Goal: Task Accomplishment & Management: Complete application form

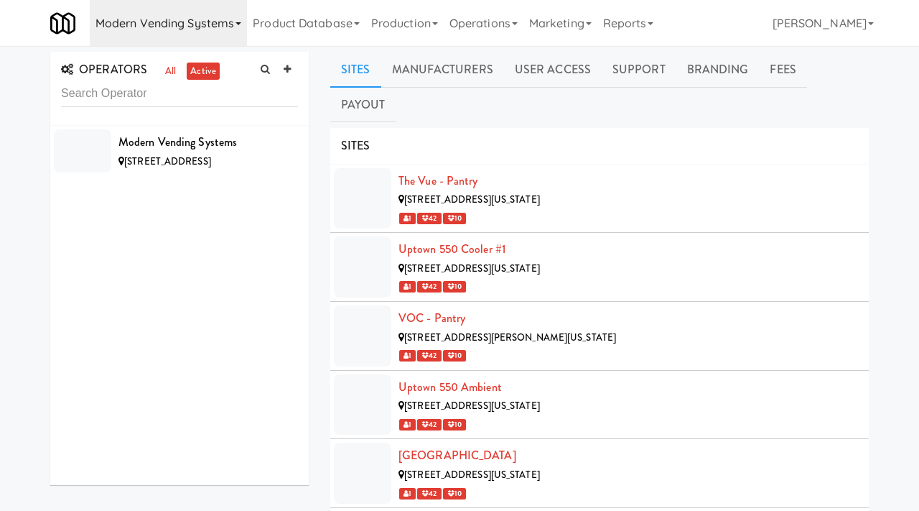
click at [166, 20] on link "Modern Vending Systems" at bounding box center [168, 23] width 157 height 46
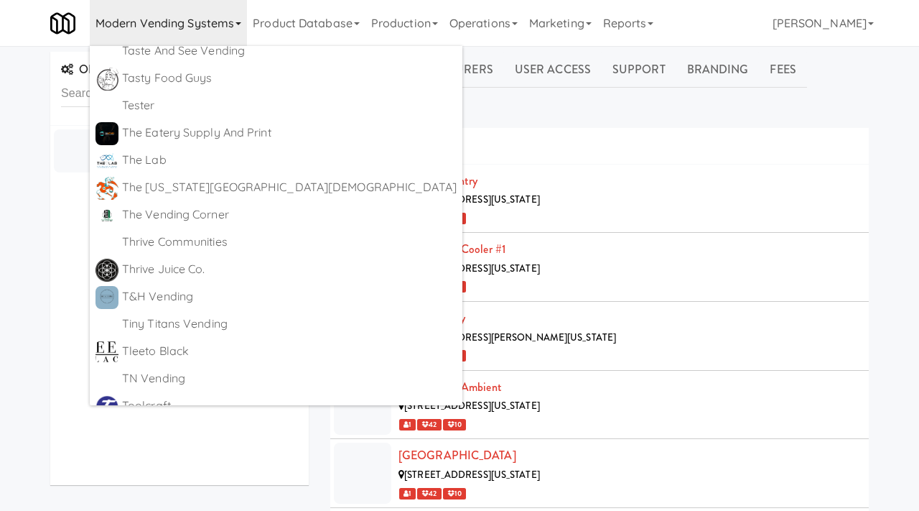
scroll to position [8057, 0]
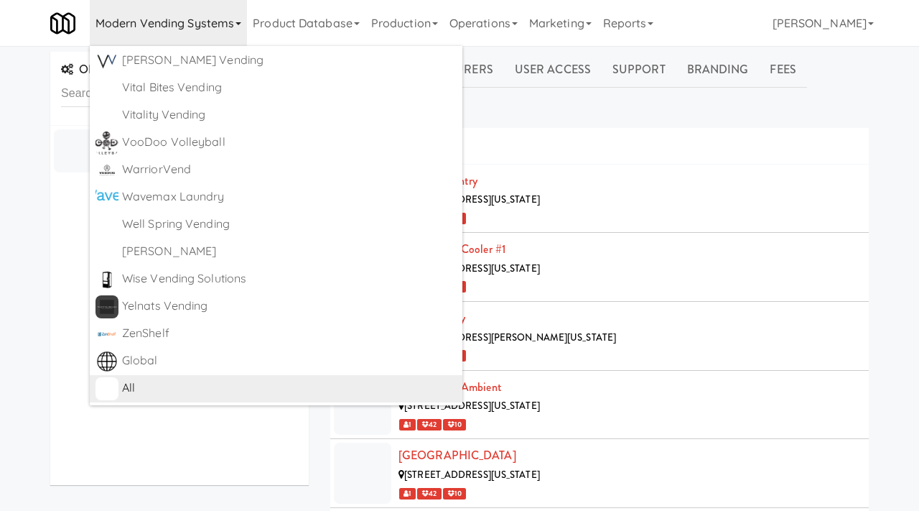
click at [116, 395] on img at bounding box center [107, 388] width 23 height 23
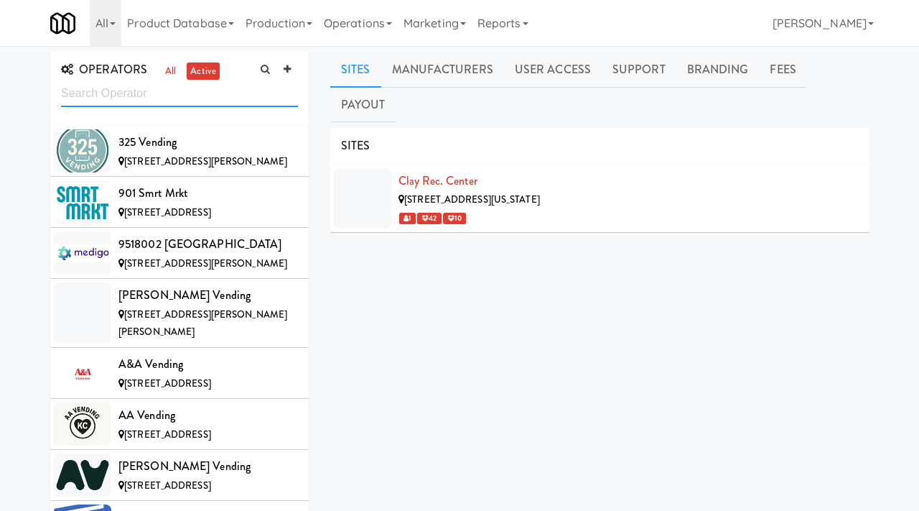
scroll to position [8377, 0]
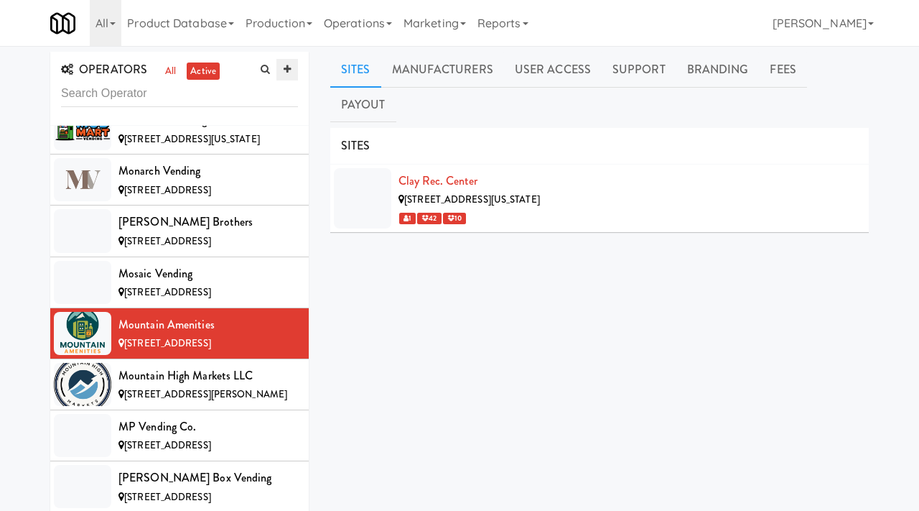
click at [289, 70] on icon at bounding box center [287, 69] width 7 height 9
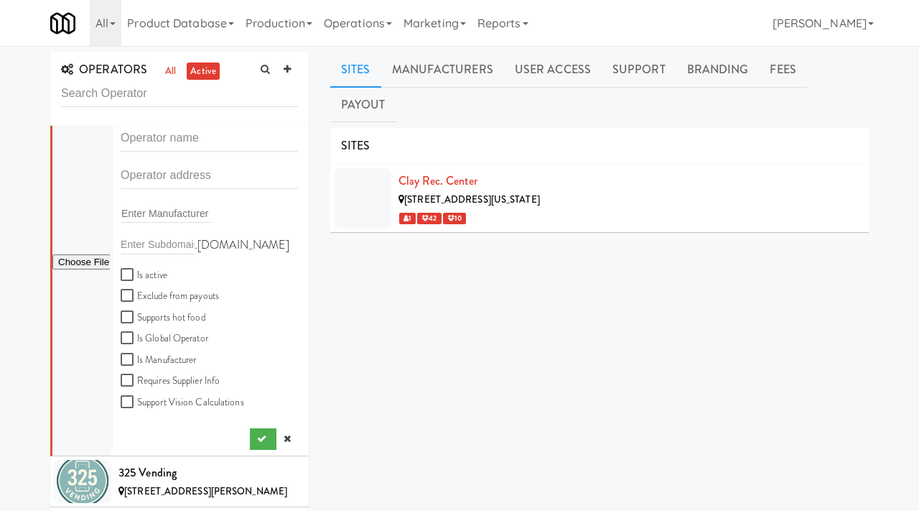
scroll to position [0, 0]
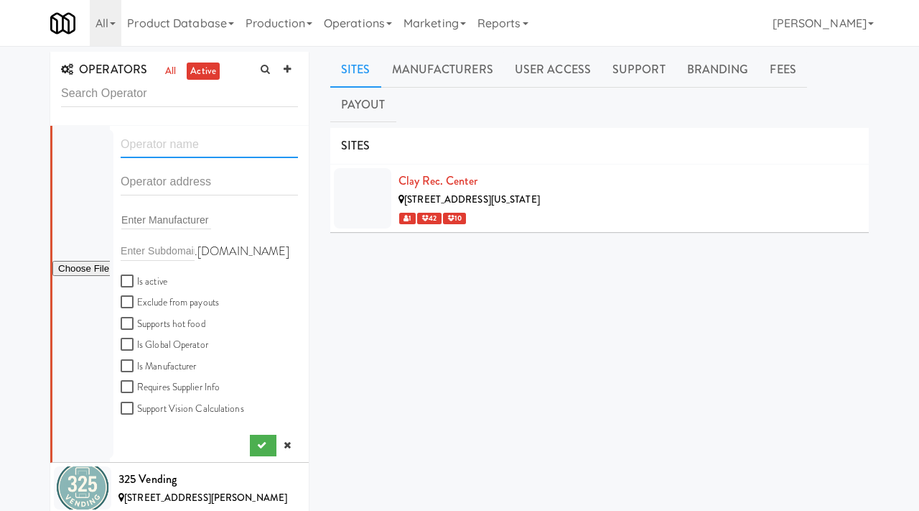
click at [173, 152] on input "text" at bounding box center [209, 144] width 177 height 27
type input "Snack n Go [GEOGRAPHIC_DATA]"
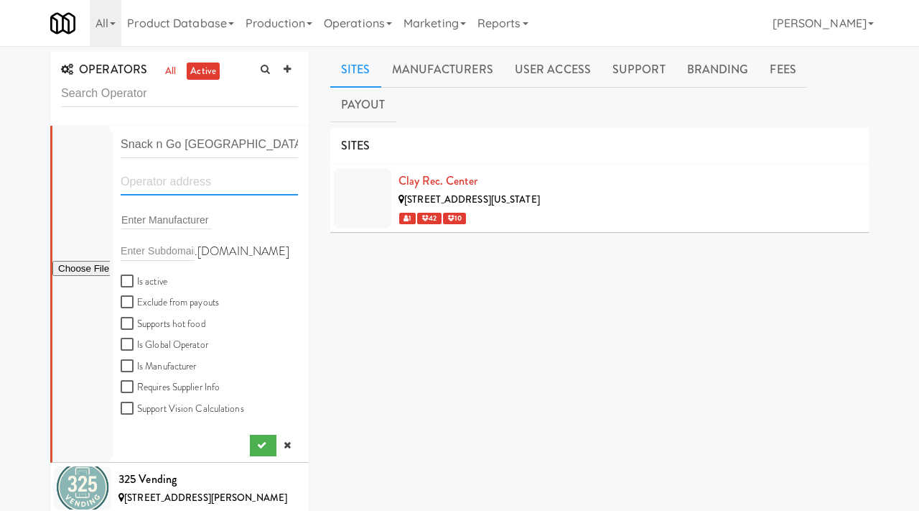
click at [134, 177] on input "text" at bounding box center [209, 182] width 177 height 27
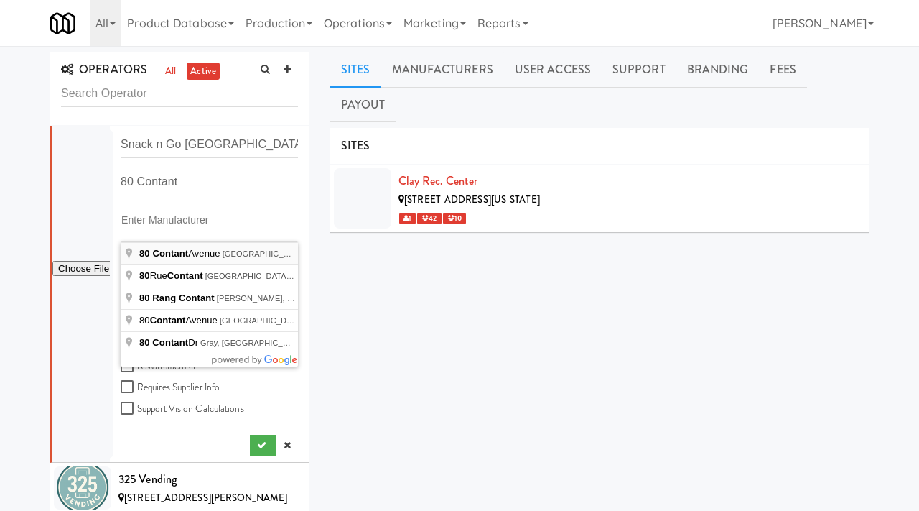
type input "80 Contant Avenue, Lodi, NJ, USA"
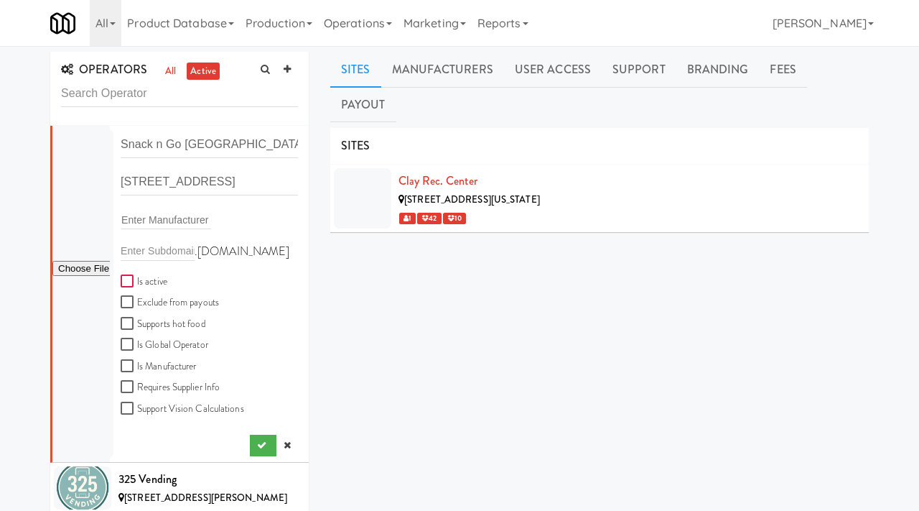
click at [128, 284] on input "Is active" at bounding box center [129, 281] width 17 height 11
checkbox input "true"
click at [263, 451] on button "submit" at bounding box center [263, 445] width 27 height 22
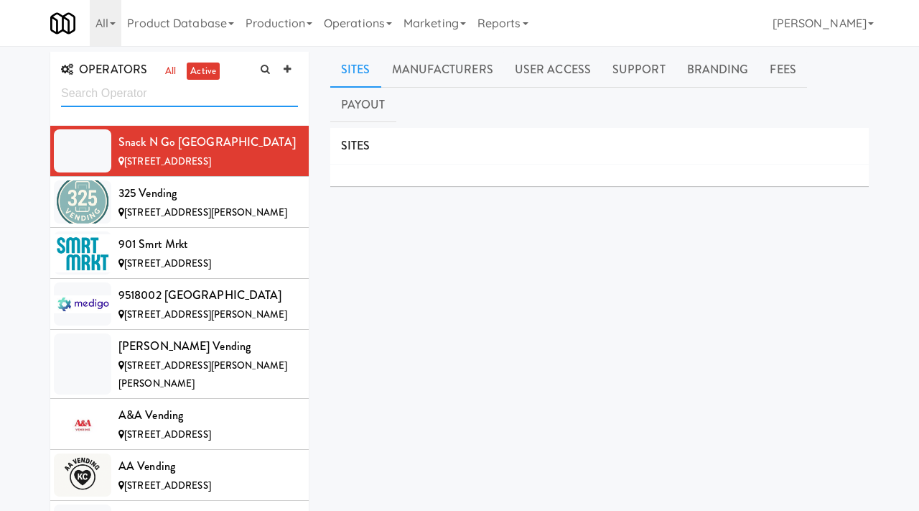
click at [146, 96] on input "text" at bounding box center [179, 93] width 237 height 27
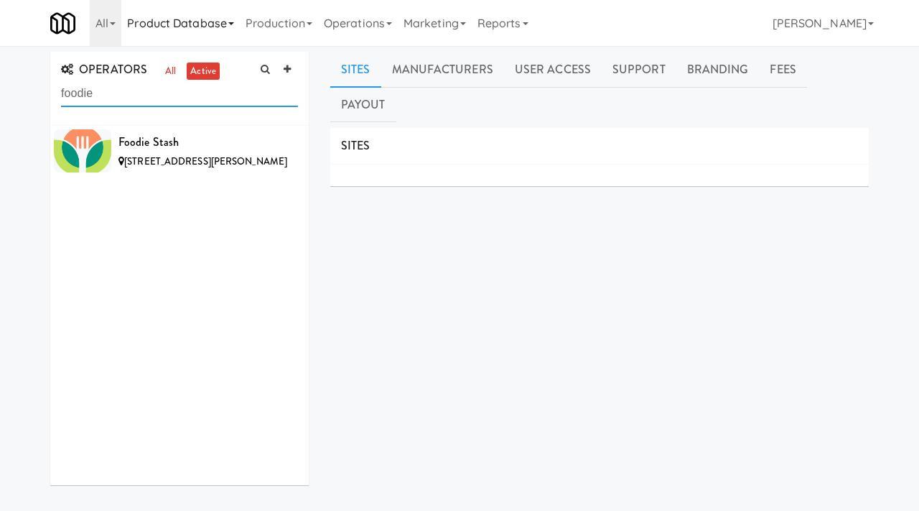
type input "foodie"
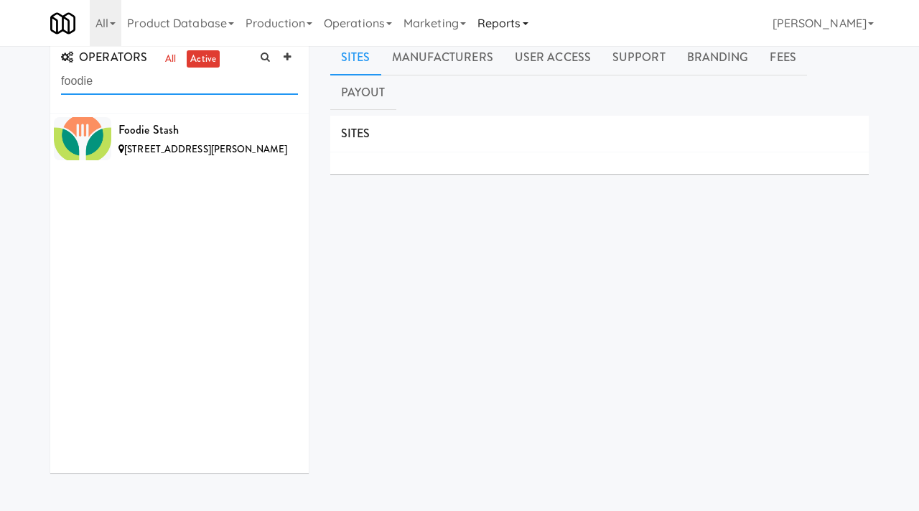
scroll to position [14, 0]
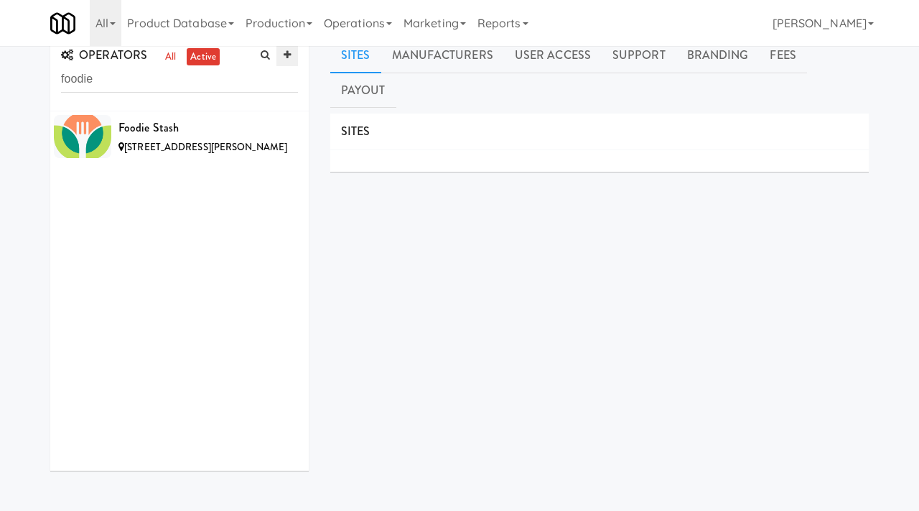
click at [281, 60] on link at bounding box center [287, 56] width 22 height 22
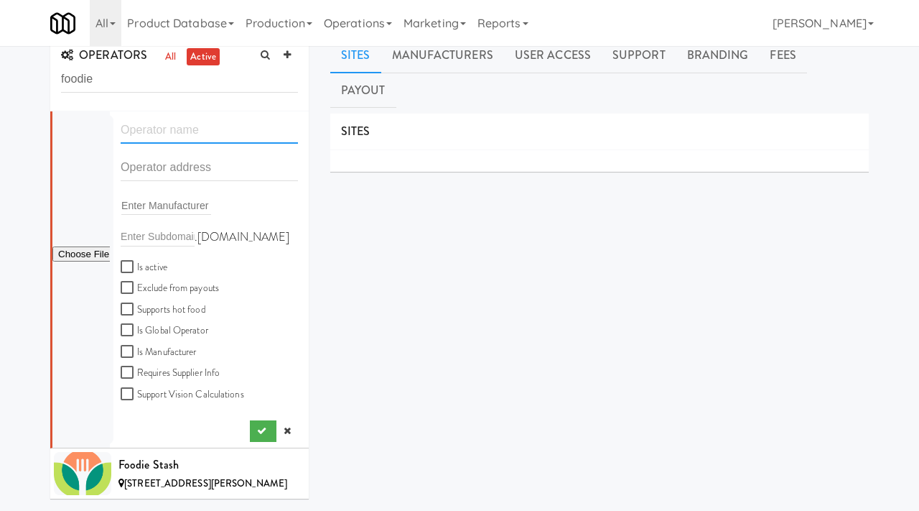
click at [157, 128] on input "text" at bounding box center [209, 130] width 177 height 27
paste input "FoodieBox"
type input "FoodieBox"
click at [147, 170] on input "text" at bounding box center [209, 167] width 177 height 27
paste input "622 willowwood ct"
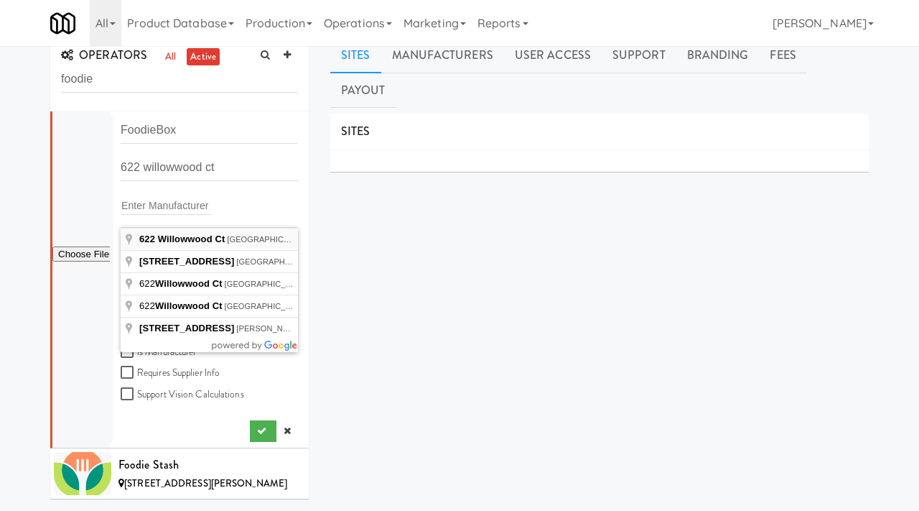
type input "622 Willowwood Ct, Altamonte Springs, FL, USA"
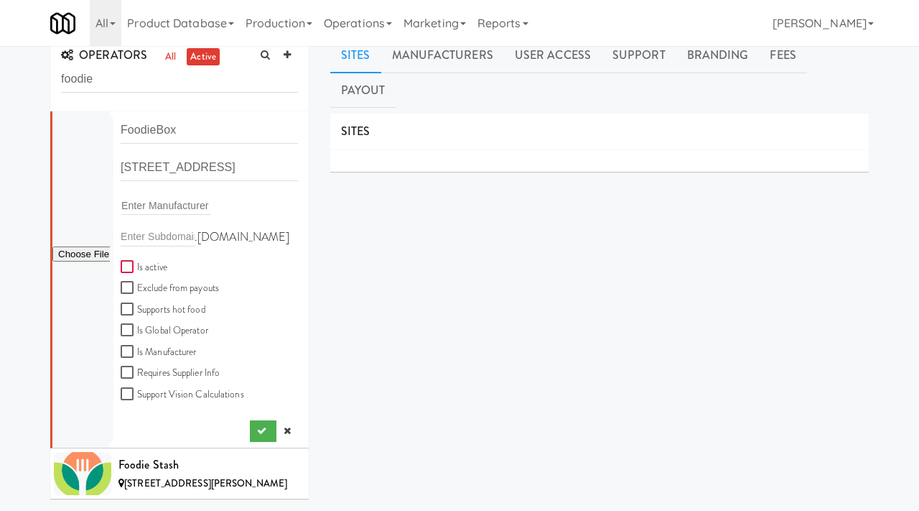
click at [129, 266] on input "Is active" at bounding box center [129, 266] width 17 height 11
checkbox input "true"
click at [90, 251] on input "file" at bounding box center [80, 255] width 57 height 18
type input "C:\fakepath\6df264c9-eaeb-4716-b88d-89936ded7d88-0-2logo___dark_icon__270_x_270…"
click at [255, 435] on button "submit" at bounding box center [263, 431] width 27 height 22
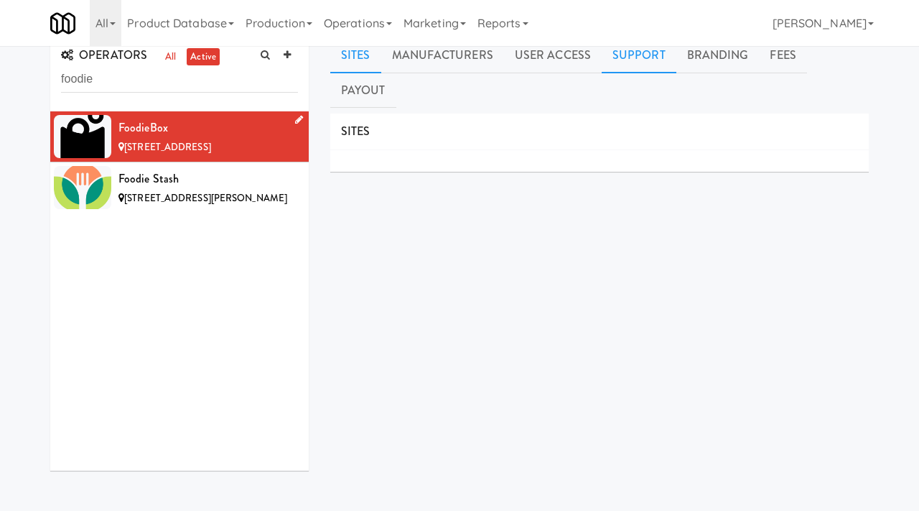
click at [635, 55] on link "Support" at bounding box center [639, 55] width 75 height 36
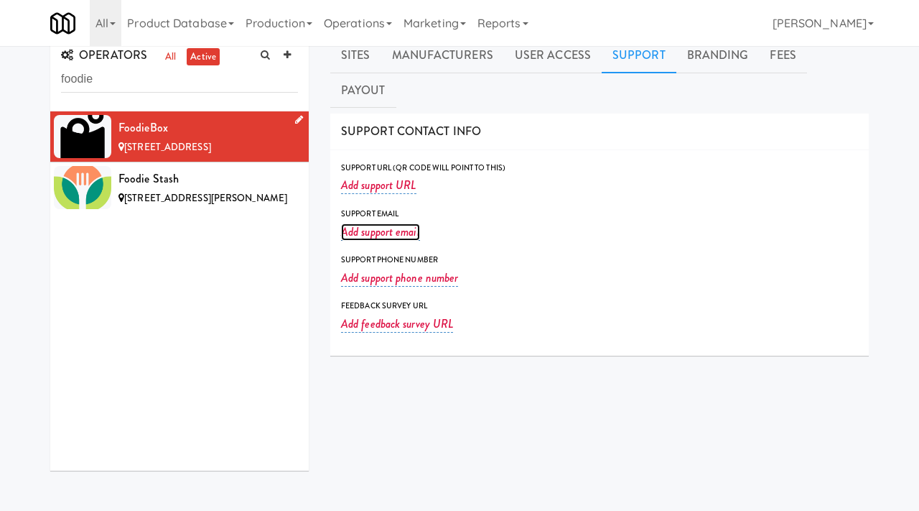
click at [393, 223] on link "Add support email" at bounding box center [380, 231] width 79 height 17
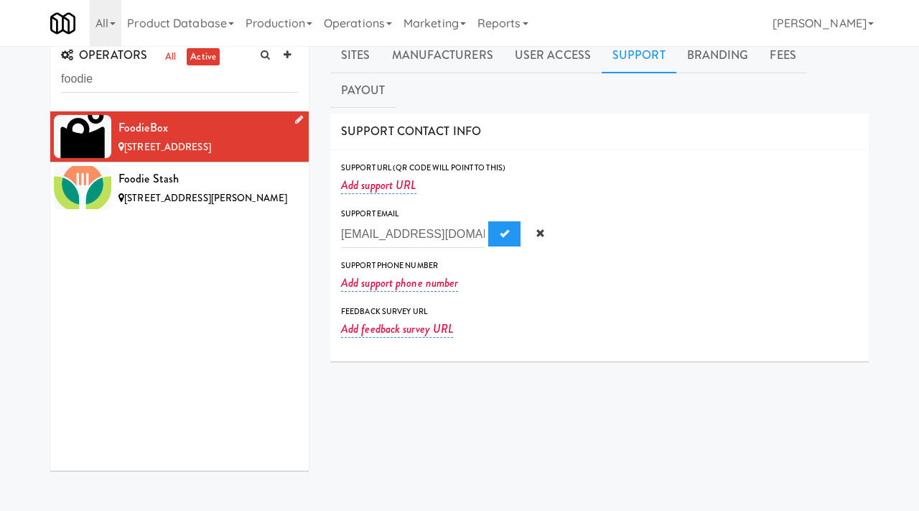
scroll to position [0, 2]
type input "foodieboxllc@gmail.com"
click at [488, 221] on button "Submit" at bounding box center [504, 234] width 32 height 26
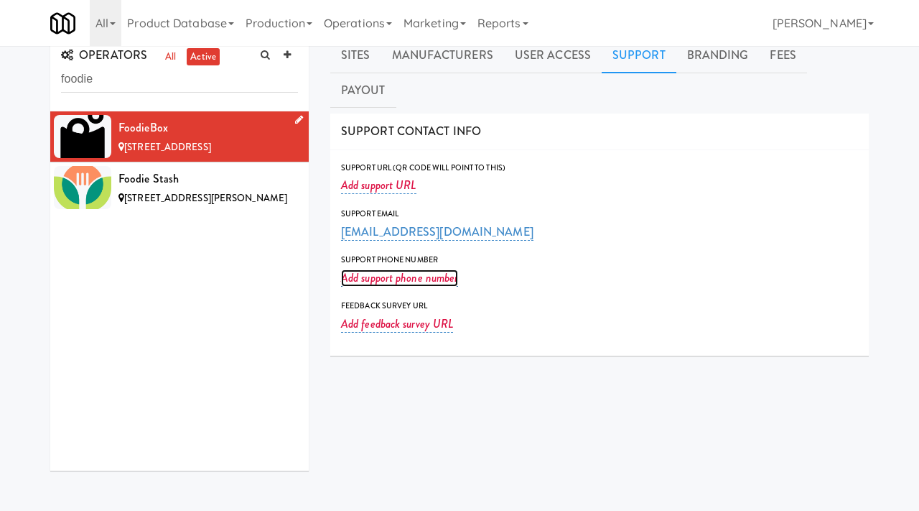
click at [358, 269] on link "Add support phone number" at bounding box center [399, 277] width 117 height 17
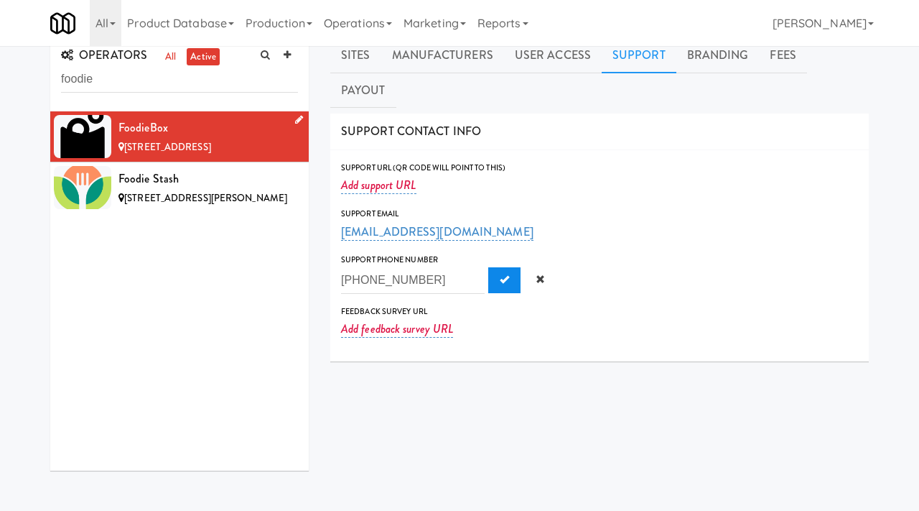
type input "407-747-1670"
click at [488, 267] on button "Submit" at bounding box center [504, 280] width 32 height 26
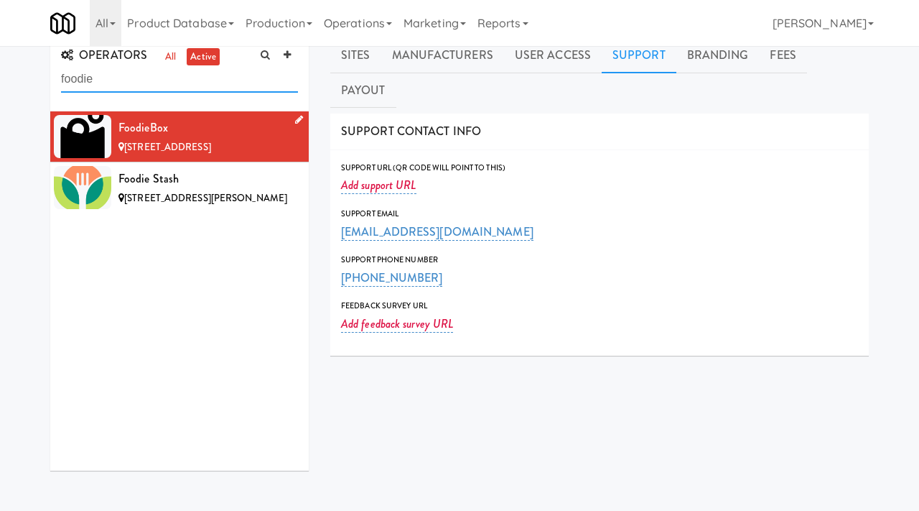
click at [104, 83] on input "foodie" at bounding box center [179, 79] width 237 height 27
type input "ozzie"
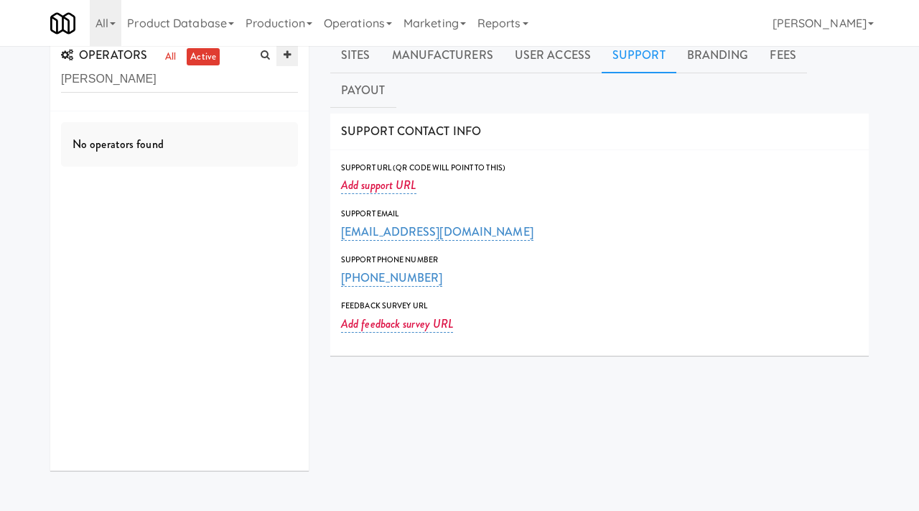
click at [293, 55] on link at bounding box center [287, 56] width 22 height 22
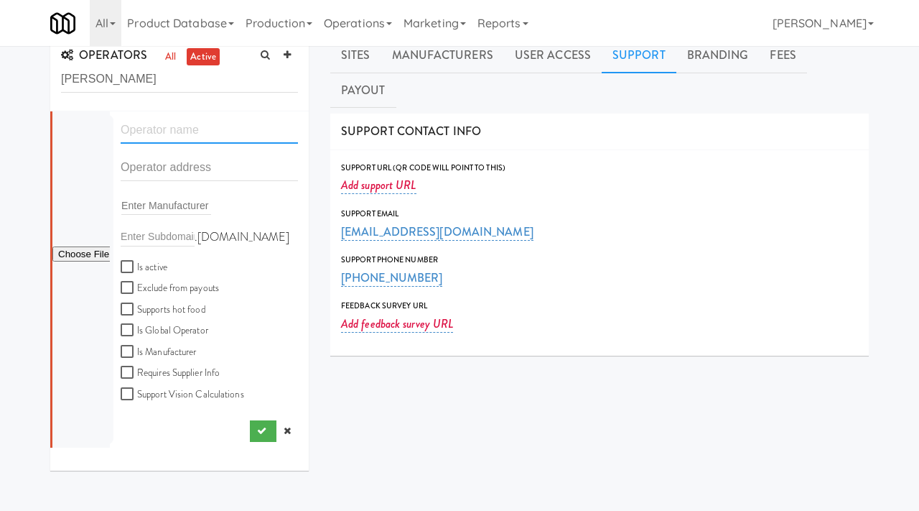
click at [190, 126] on input "text" at bounding box center [209, 130] width 177 height 27
paste input "[PERSON_NAME]"
type input "[PERSON_NAME]"
click at [170, 161] on input "text" at bounding box center [209, 167] width 177 height 27
paste input "2603 Camino Ramon"
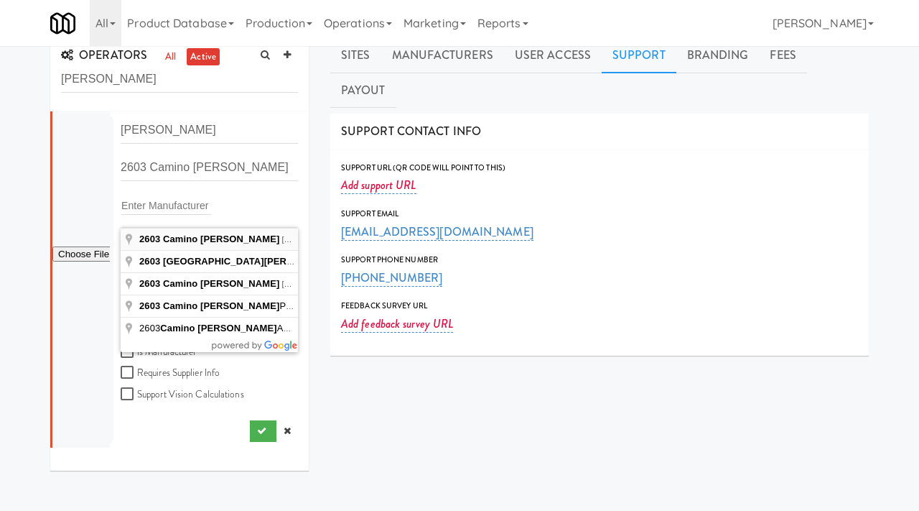
type input "2603 Camino Ramon, San Ramon, CA, USA"
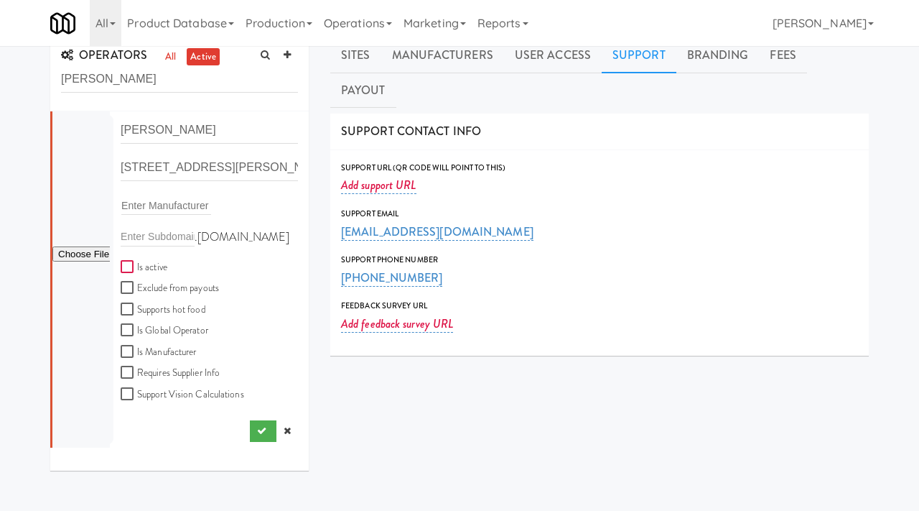
click at [133, 264] on input "Is active" at bounding box center [129, 266] width 17 height 11
checkbox input "true"
click at [260, 437] on button "submit" at bounding box center [263, 431] width 27 height 22
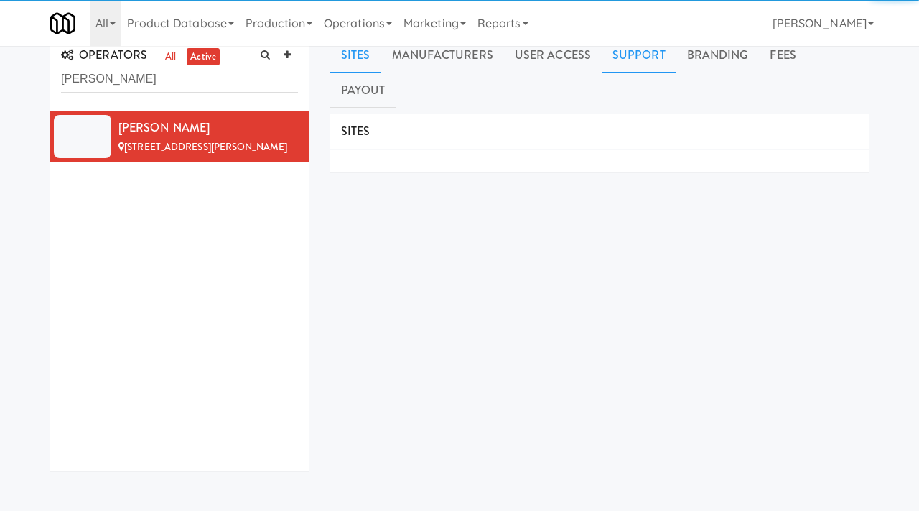
click at [618, 57] on link "Support" at bounding box center [639, 55] width 75 height 36
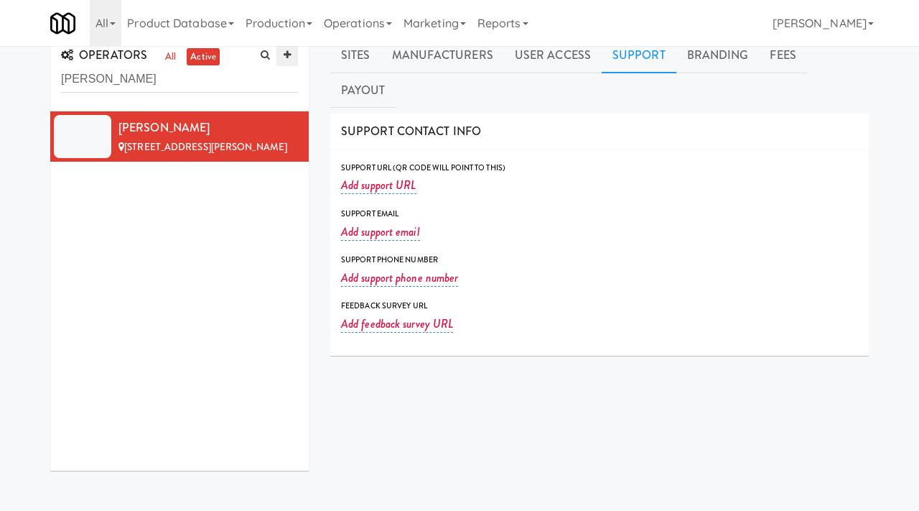
click at [287, 52] on icon at bounding box center [287, 54] width 7 height 9
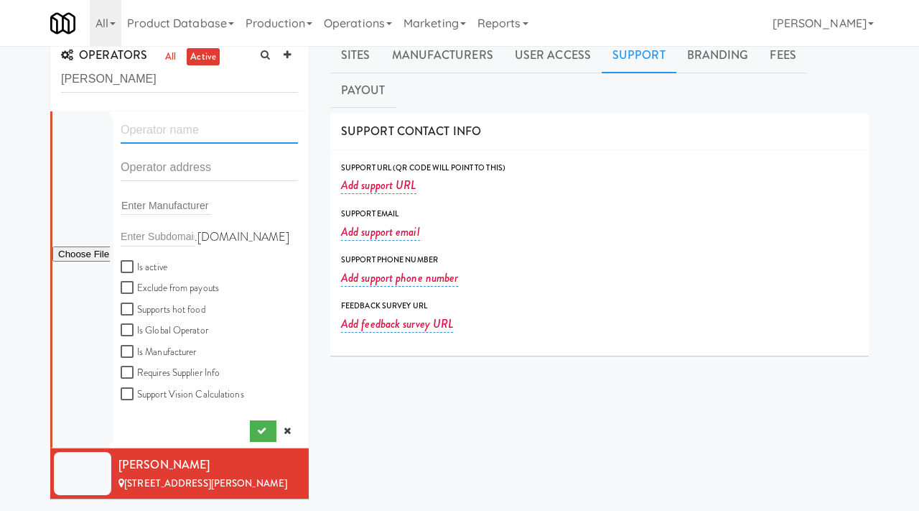
click at [166, 131] on input "text" at bounding box center [209, 130] width 177 height 27
paste input "Barrington Realty Advisors"
type input "Barrington Realty Advisors"
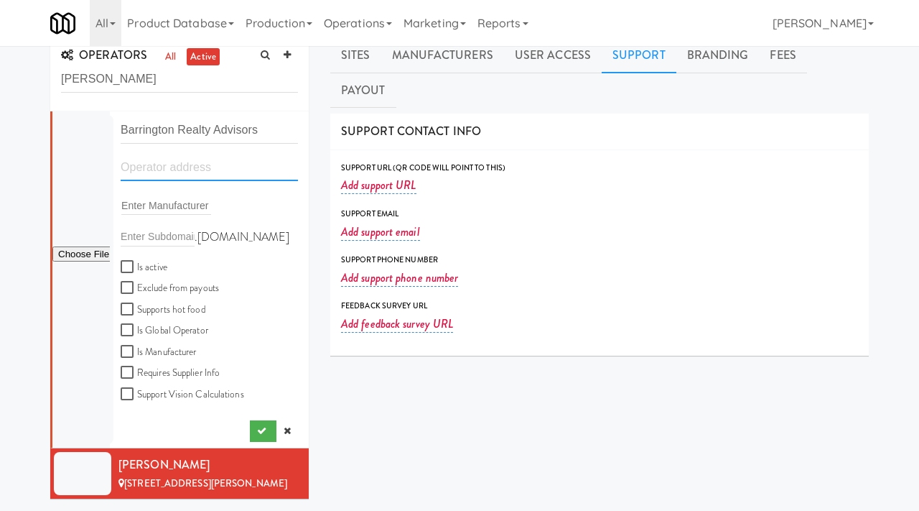
click at [138, 170] on input "text" at bounding box center [209, 167] width 177 height 27
paste input "11666 Goshen Ave"
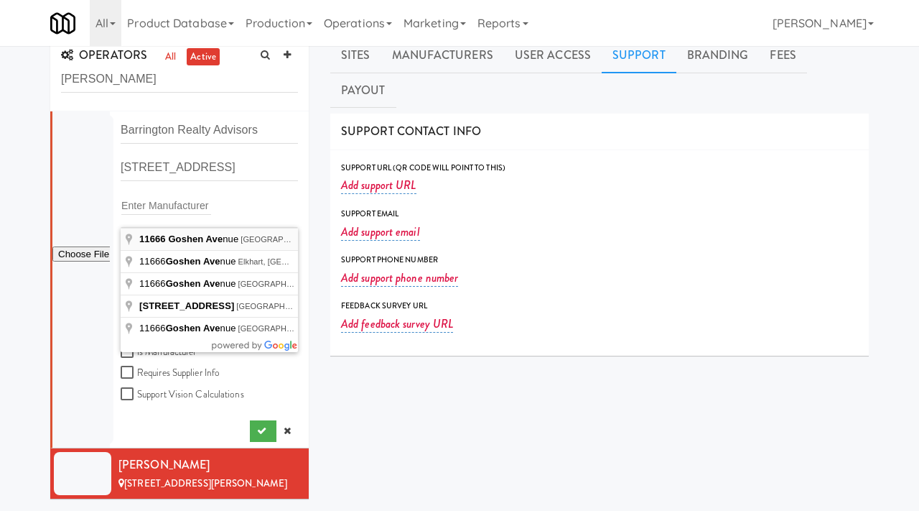
type input "11666 Goshen Avenue, Los Angeles, CA, USA"
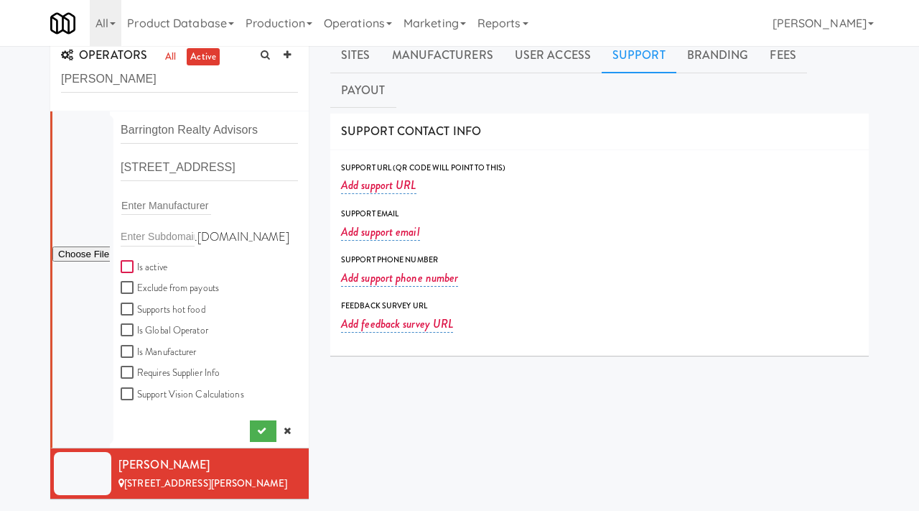
click at [126, 266] on input "Is active" at bounding box center [129, 266] width 17 height 11
checkbox input "true"
click at [80, 256] on input "file" at bounding box center [80, 255] width 57 height 18
type input "C:\fakepath\01cb3a42-0c0f-443a-92f9-516ce62c1b6b-0-2logo___dark_icon__270_x_270…"
click at [261, 434] on icon "submit" at bounding box center [261, 430] width 9 height 9
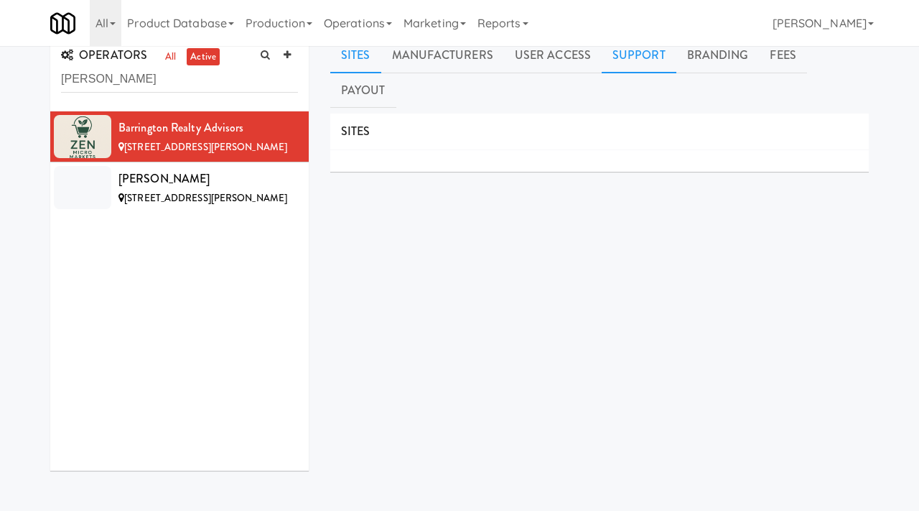
click at [636, 60] on link "Support" at bounding box center [639, 55] width 75 height 36
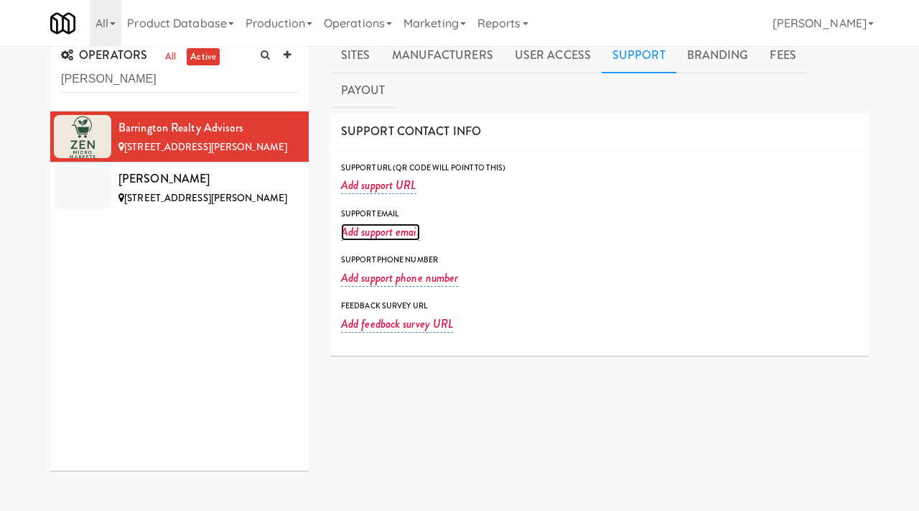
click at [378, 223] on link "Add support email" at bounding box center [380, 231] width 79 height 17
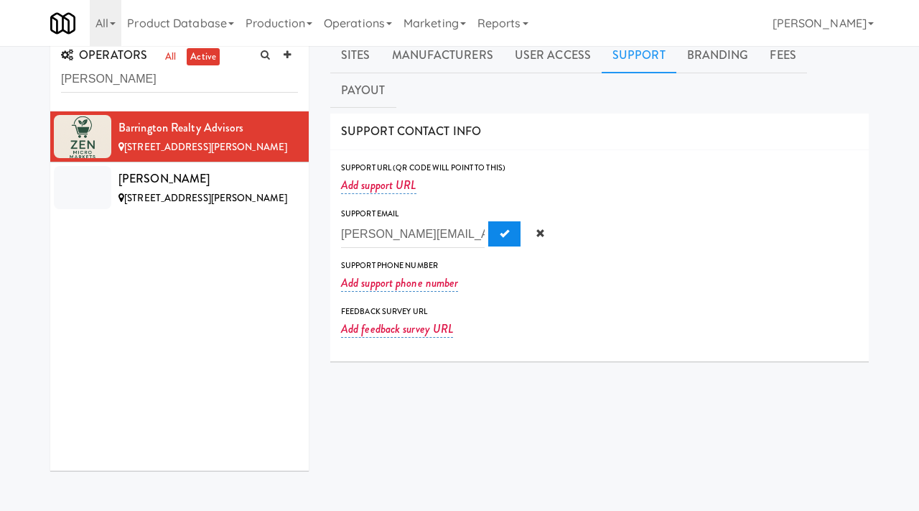
type input "bryan@bcapg.com"
click at [500, 228] on span "Submit" at bounding box center [504, 232] width 9 height 9
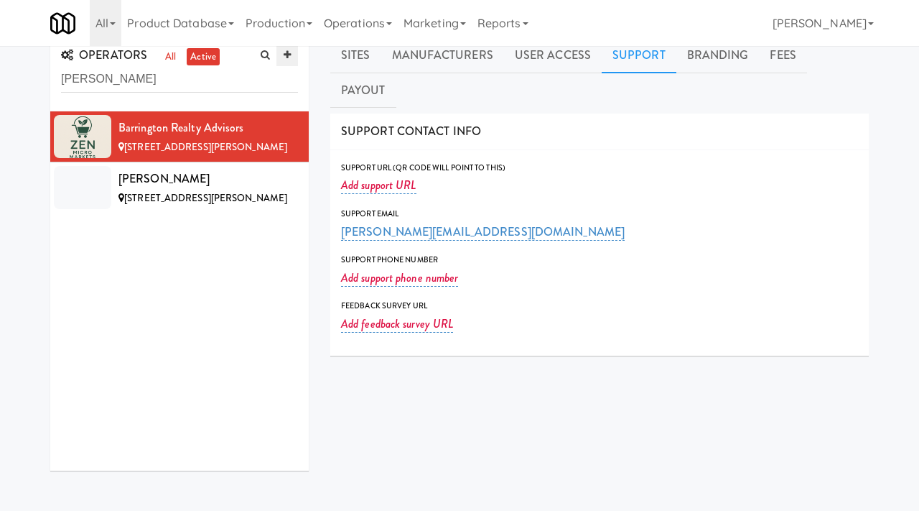
click at [287, 57] on icon at bounding box center [287, 54] width 7 height 9
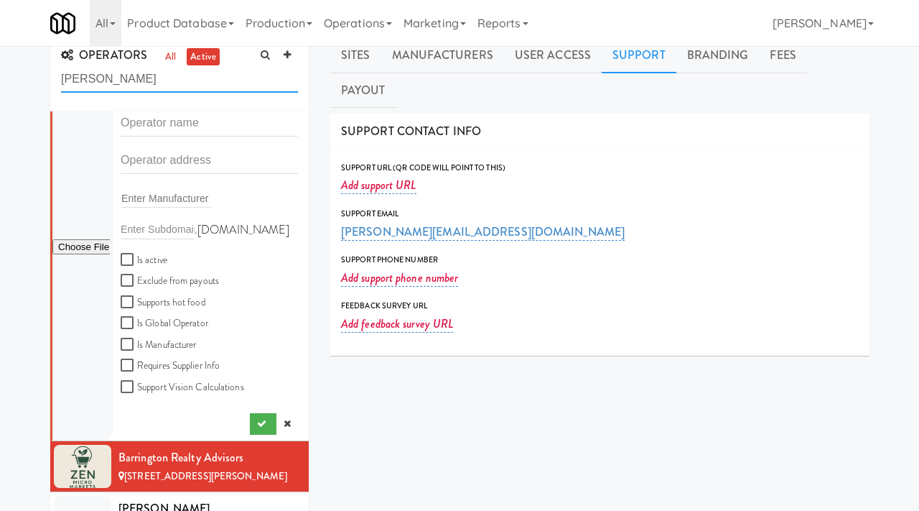
drag, startPoint x: 117, startPoint y: 75, endPoint x: 24, endPoint y: 78, distance: 93.4
click at [24, 78] on div "OPERATORS all active ozzie Enter Manufacturer .fridge.kitchenmate.com Is active…" at bounding box center [459, 344] width 919 height 615
paste input "munchbox vending"
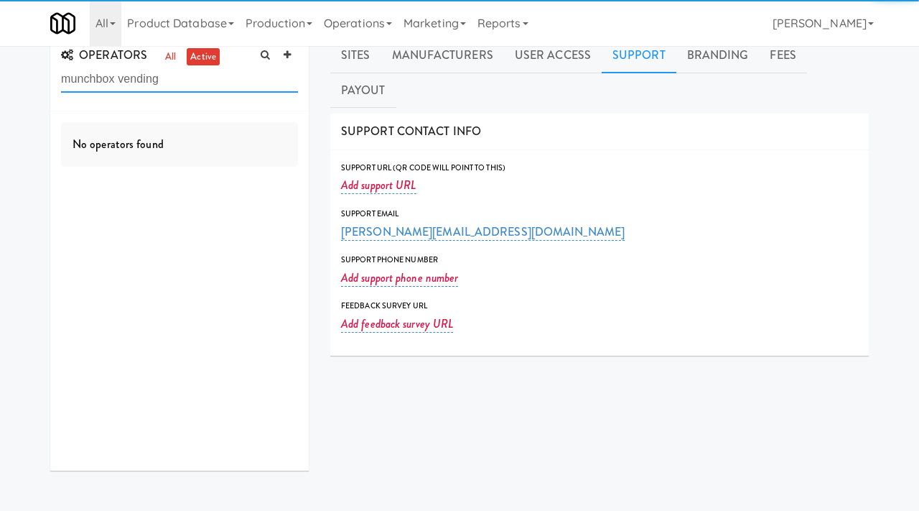
scroll to position [0, 0]
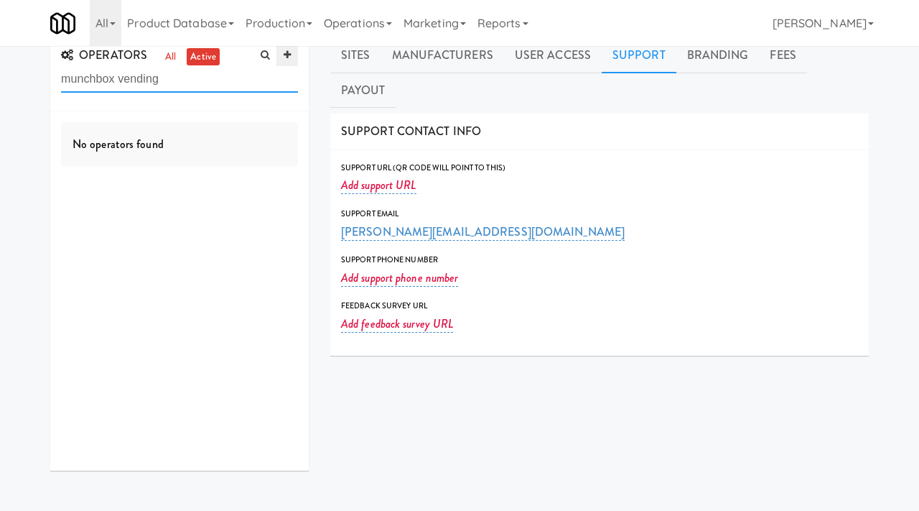
type input "munchbox vending"
click at [285, 57] on icon at bounding box center [287, 54] width 7 height 9
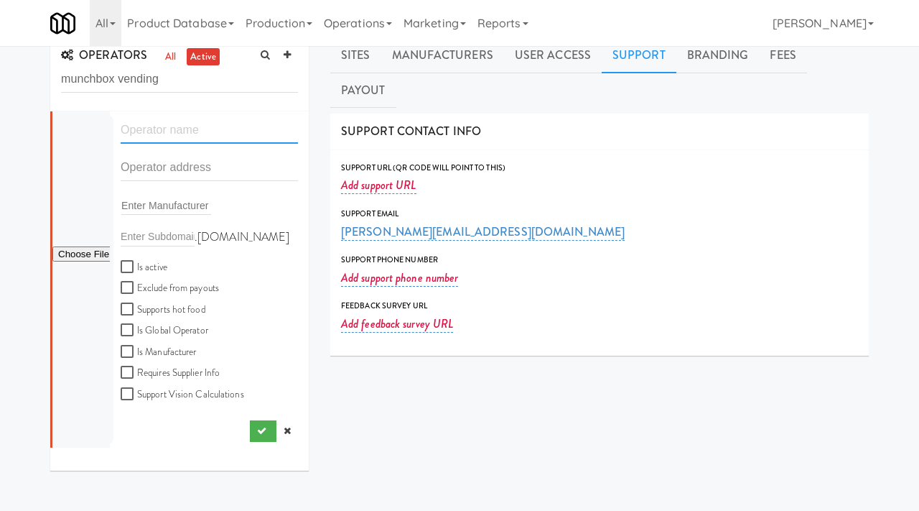
click at [157, 135] on input "text" at bounding box center [209, 130] width 177 height 27
paste input "munchbox vending"
drag, startPoint x: 129, startPoint y: 128, endPoint x: 111, endPoint y: 129, distance: 18.0
click at [111, 129] on div "munchbox vending" at bounding box center [209, 135] width 199 height 37
click at [182, 131] on input "Munchbox vending" at bounding box center [209, 130] width 177 height 27
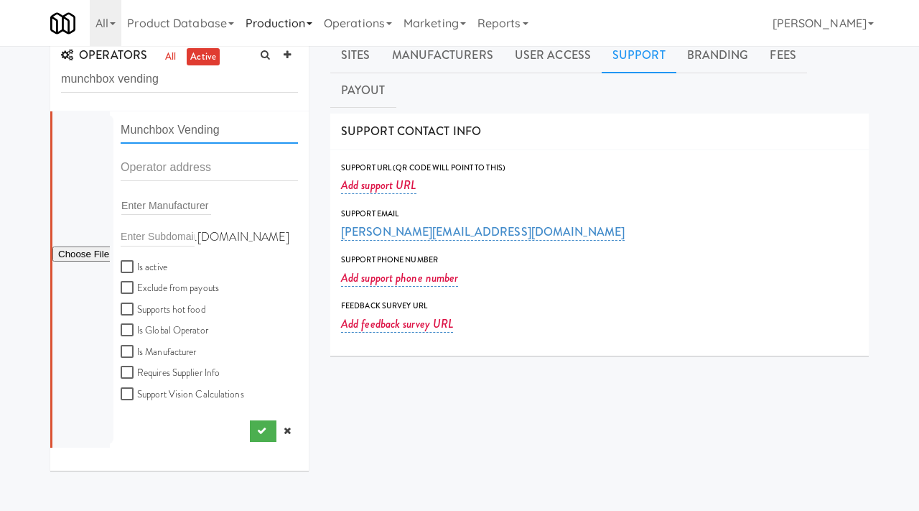
type input "Munchbox Vending"
click at [126, 167] on input "text" at bounding box center [209, 167] width 177 height 27
paste input "11601 Davenport Rd"
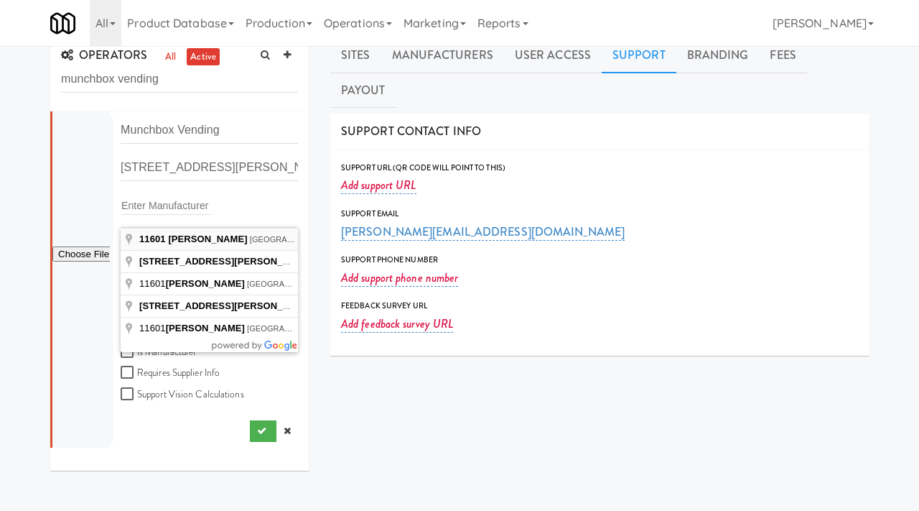
type input "11601 Davenport Rd, Los Alamitos, CA, USA"
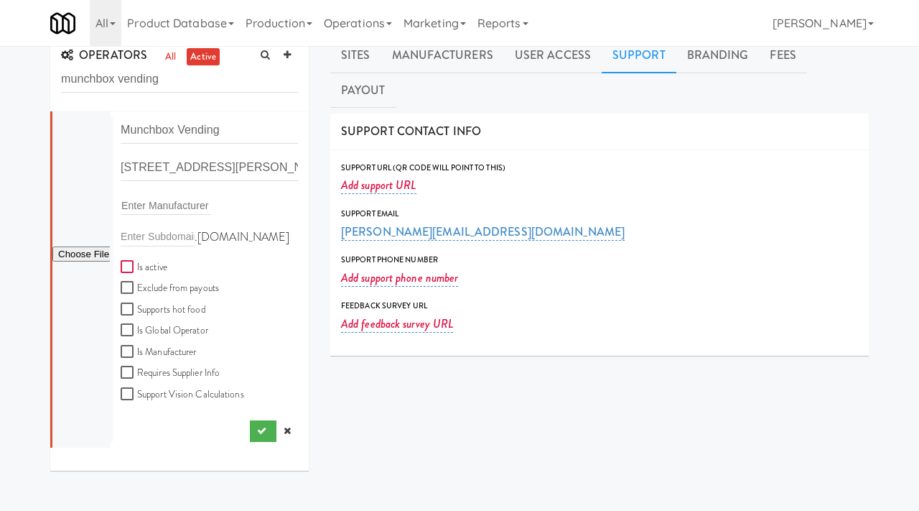
click at [121, 266] on input "Is active" at bounding box center [129, 266] width 17 height 11
checkbox input "true"
click at [88, 264] on div at bounding box center [80, 279] width 57 height 336
click at [91, 256] on input "file" at bounding box center [80, 255] width 57 height 18
type input "C:\fakepath\Screenshot 2025-09-08 at 7.53.35 AM.png"
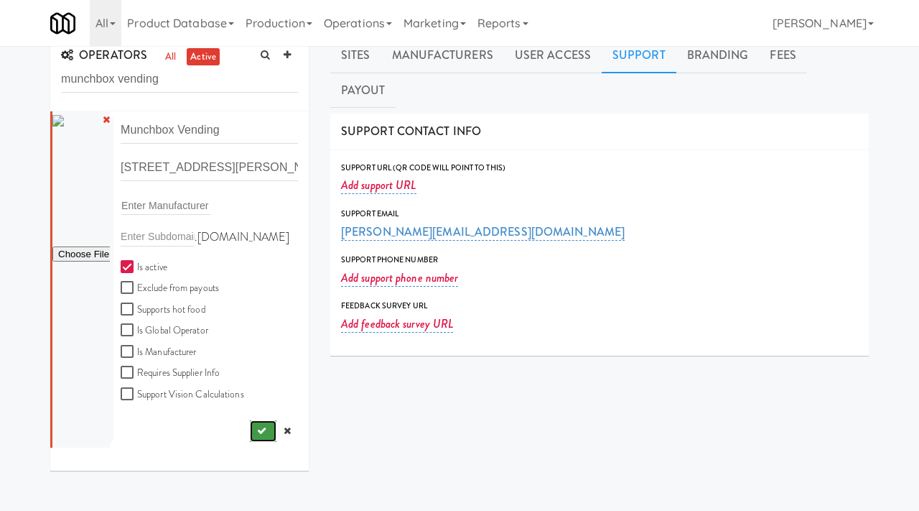
click at [266, 435] on button "submit" at bounding box center [263, 431] width 27 height 22
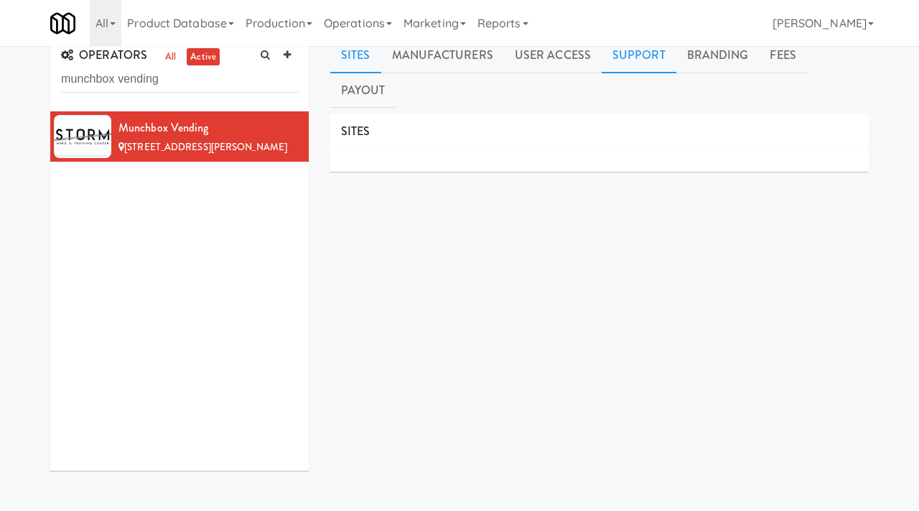
click at [625, 57] on link "Support" at bounding box center [639, 55] width 75 height 36
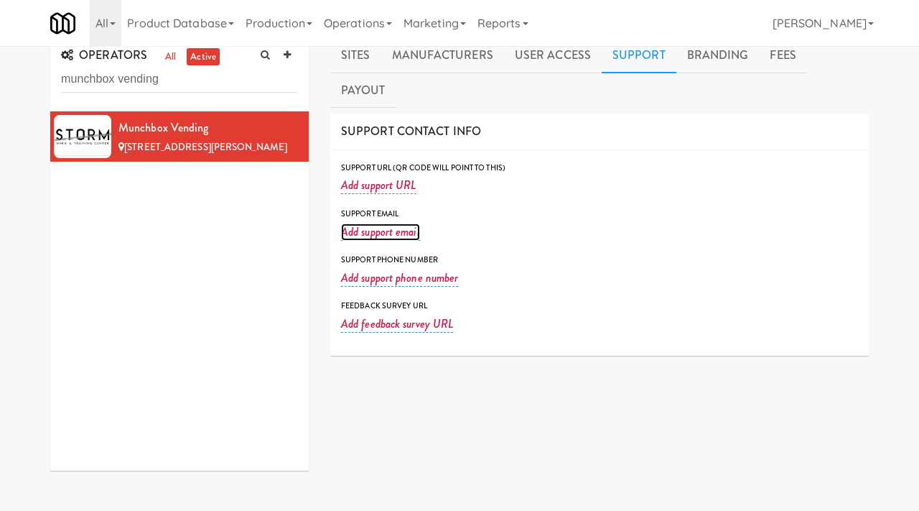
click at [393, 223] on link "Add support email" at bounding box center [380, 231] width 79 height 17
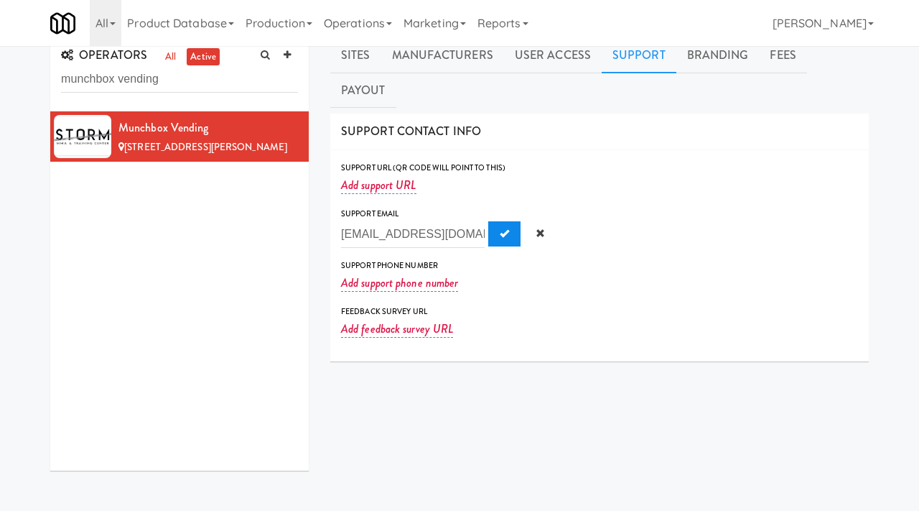
type input "munchboxv@gmail.com"
click at [500, 228] on span "Submit" at bounding box center [504, 232] width 9 height 9
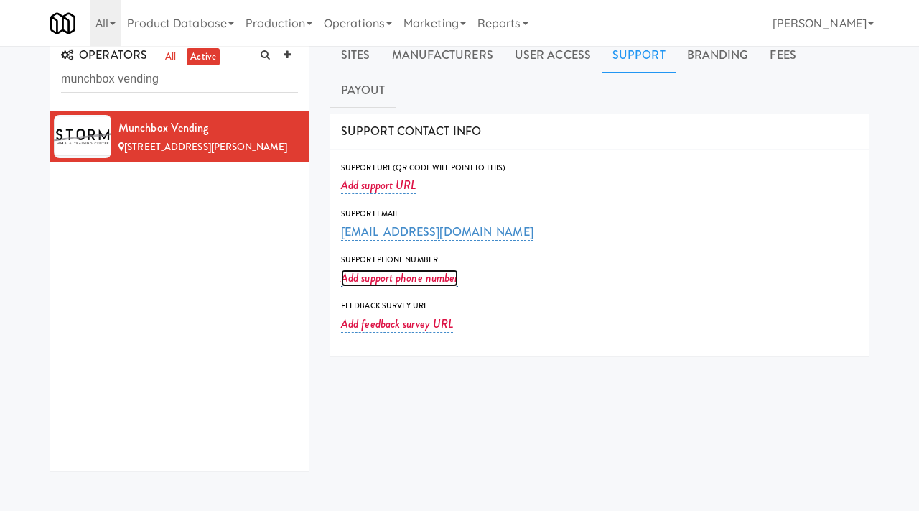
click at [354, 269] on link "Add support phone number" at bounding box center [399, 277] width 117 height 17
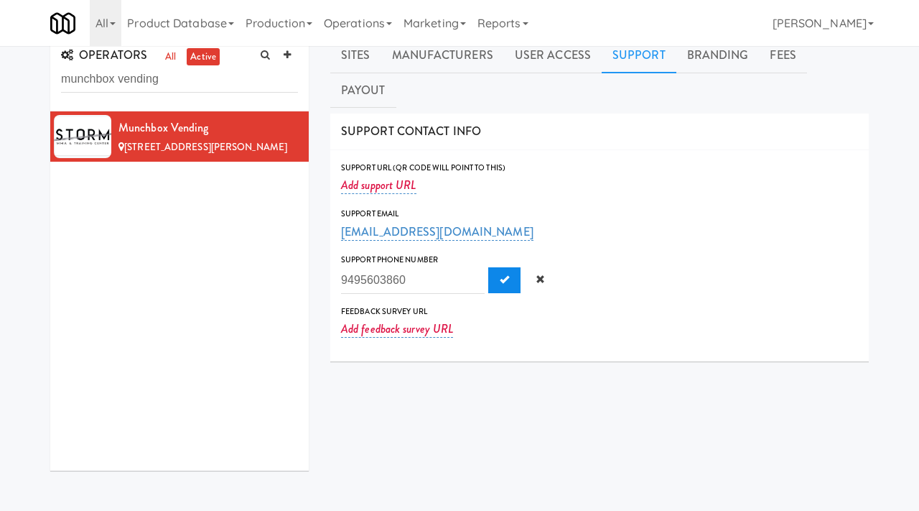
type input "9495603860"
click at [488, 267] on button "Submit" at bounding box center [504, 280] width 32 height 26
